Goal: Communication & Community: Ask a question

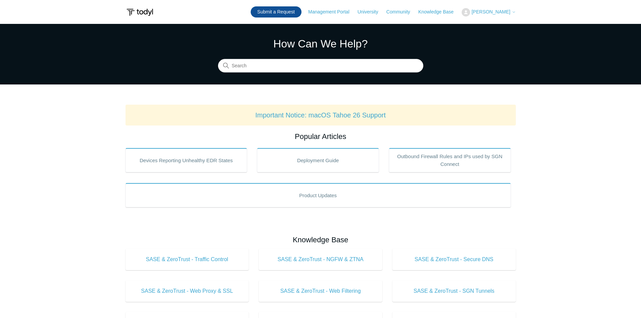
click at [283, 13] on link "Submit a Request" at bounding box center [276, 11] width 51 height 11
click at [277, 14] on link "Submit a Request" at bounding box center [276, 11] width 51 height 11
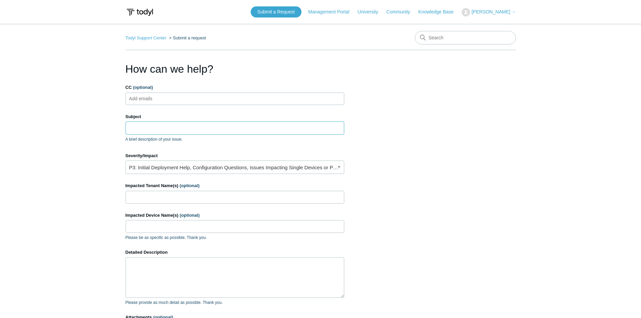
click at [175, 130] on input "Subject" at bounding box center [235, 127] width 219 height 13
click at [186, 196] on input "Impacted Tenant Name(s) (optional)" at bounding box center [235, 197] width 219 height 13
click at [145, 126] on input "Subject" at bounding box center [235, 127] width 219 height 13
click at [143, 97] on input "CC (optional)" at bounding box center [147, 99] width 40 height 10
click at [136, 128] on input "Subject" at bounding box center [235, 127] width 219 height 13
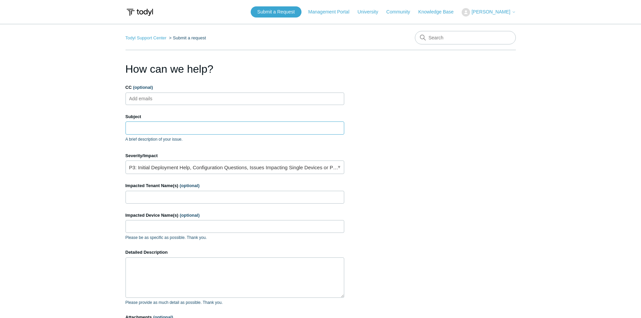
paste input "VPNs and routing issues"
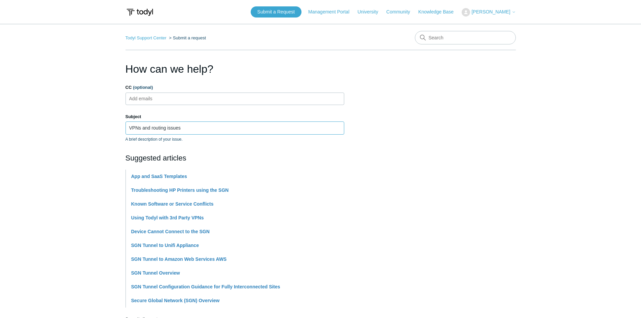
type input "VPNs and routing issues"
click at [424, 184] on section "How can we help? CC (optional) Add emails Subject VPNs and routing issues A bri…" at bounding box center [321, 297] width 390 height 473
click at [455, 162] on section "How can we help? CC (optional) Add emails Subject VPNs and routing issues A bri…" at bounding box center [321, 297] width 390 height 473
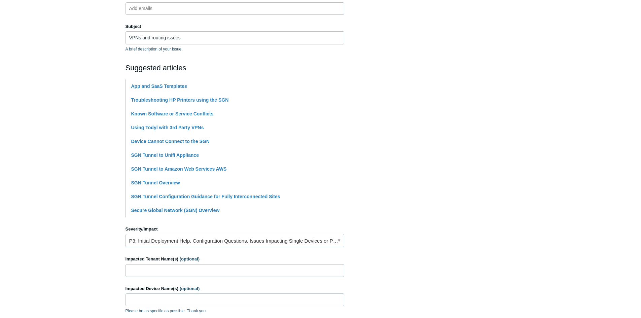
scroll to position [101, 0]
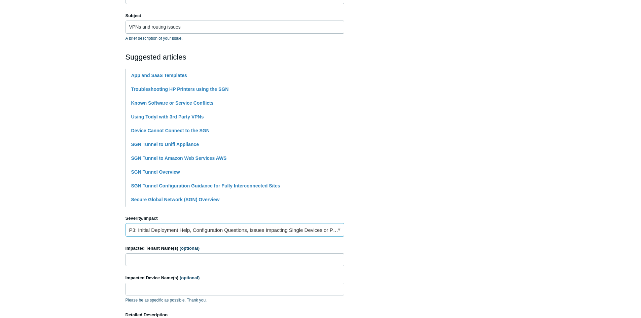
click at [331, 229] on link "P3: Initial Deployment Help, Configuration Questions, Issues Impacting Single D…" at bounding box center [235, 229] width 219 height 13
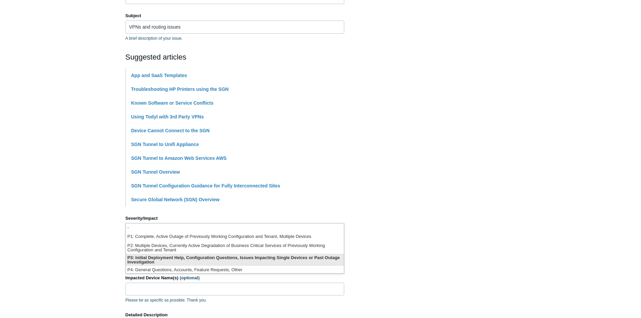
click at [284, 259] on li "P3: Initial Deployment Help, Configuration Questions, Issues Impacting Single D…" at bounding box center [235, 260] width 218 height 12
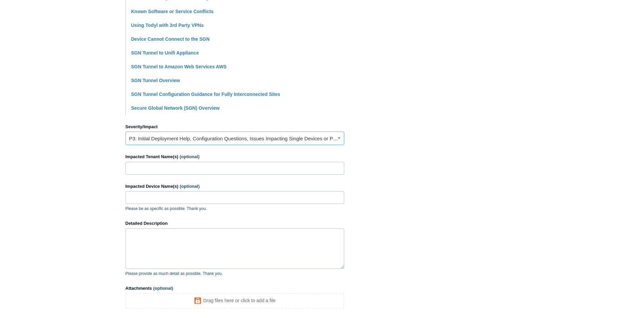
scroll to position [202, 0]
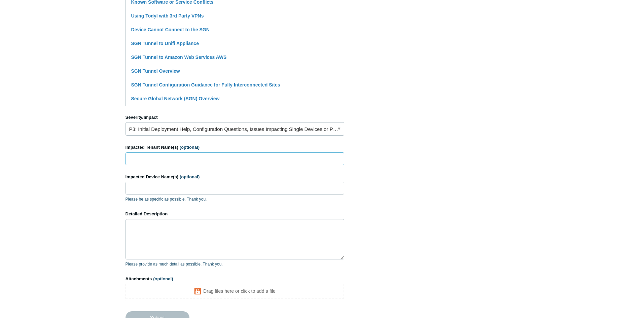
click at [153, 160] on input "Impacted Tenant Name(s) (optional)" at bounding box center [235, 158] width 219 height 13
paste input "Allergy [MEDICAL_DATA] [MEDICAL_DATA] Centers AAFAC"
type input "Allergy [MEDICAL_DATA] [MEDICAL_DATA] Centers AAFAC"
click at [151, 190] on input "Impacted Device Name(s) (optional)" at bounding box center [235, 188] width 219 height 13
click at [154, 186] on input "Impacted Device Name(s) (optional)" at bounding box center [235, 188] width 219 height 13
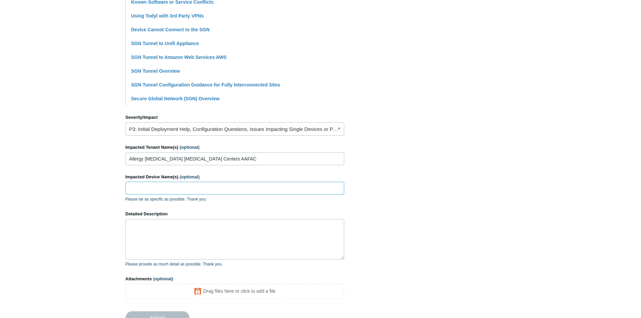
paste input "AAS-LT01"
type input "AAS-LT01"
click at [192, 233] on textarea "Detailed Description" at bounding box center [235, 239] width 219 height 40
paste textarea "The main site [URL] has an SGN VPN tunnel setup. The remote site [URL] does not…"
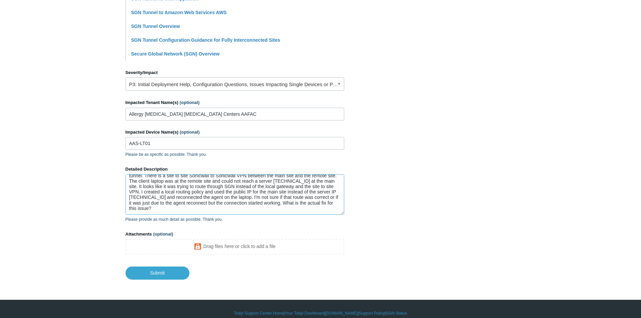
scroll to position [255, 0]
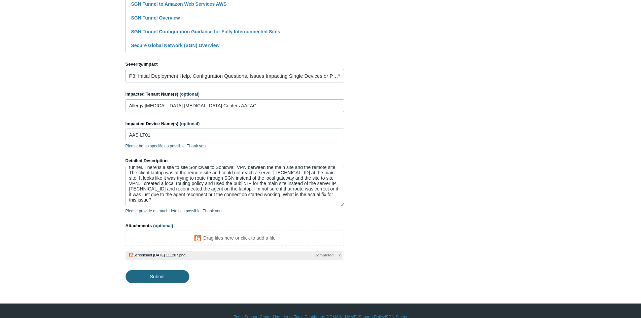
click at [164, 277] on input "Submit" at bounding box center [158, 276] width 64 height 13
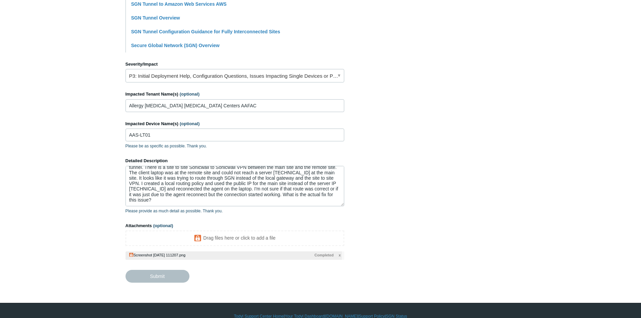
type textarea "The main site 192.168.75.0/24 has an SGN VPN tunnel setup. The remote site 192.…"
